Goal: Information Seeking & Learning: Stay updated

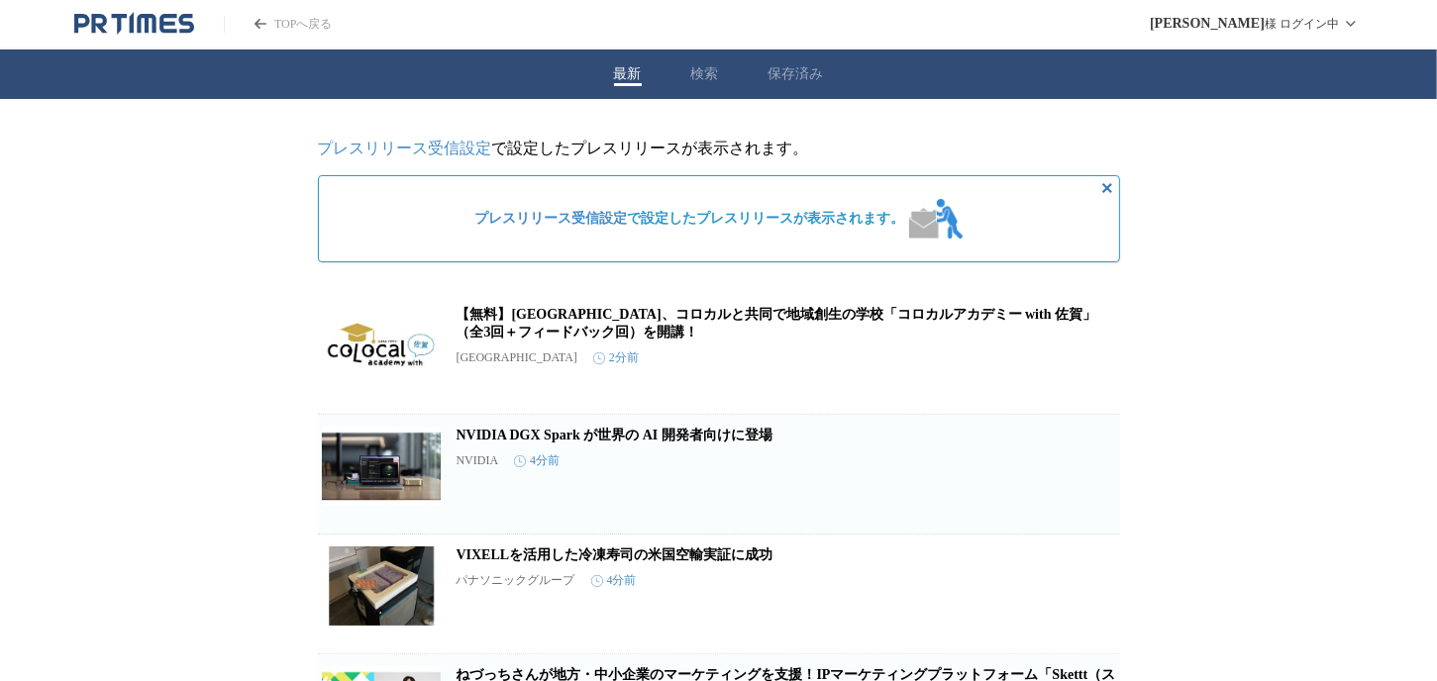
click at [723, 69] on div "最新 検索 保存済み" at bounding box center [718, 75] width 1437 height 50
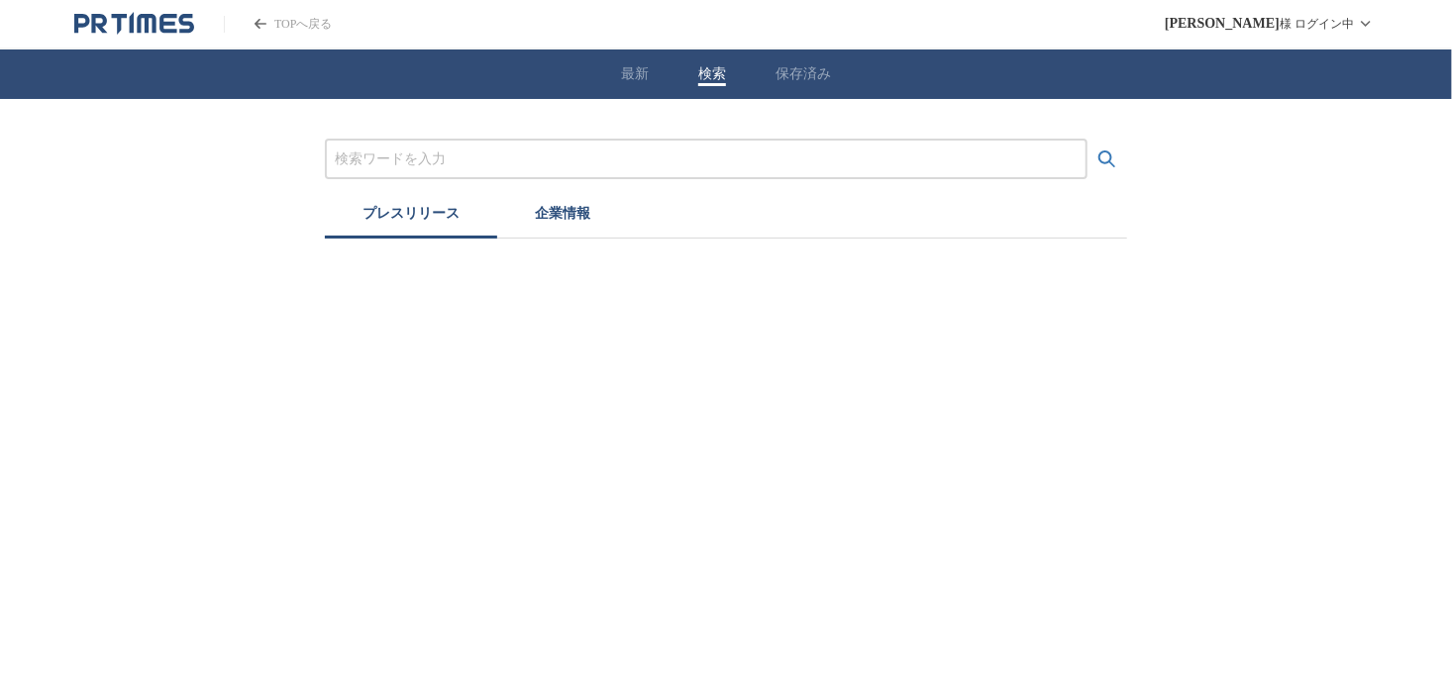
click at [703, 71] on button "検索" at bounding box center [712, 74] width 28 height 18
click at [401, 155] on input "プレスリリースおよび企業を検索する" at bounding box center [706, 160] width 743 height 22
type input "神奈川"
click at [1087, 140] on button "検索する" at bounding box center [1107, 160] width 40 height 40
